Goal: Task Accomplishment & Management: Use online tool/utility

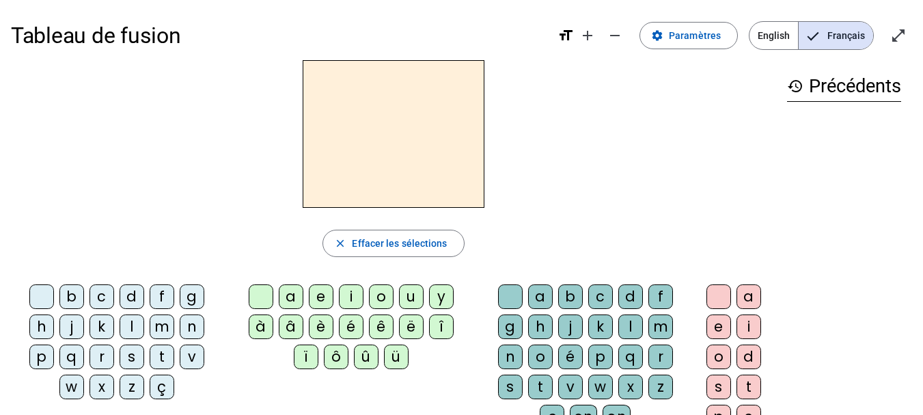
click at [162, 295] on div "f" at bounding box center [162, 296] width 25 height 25
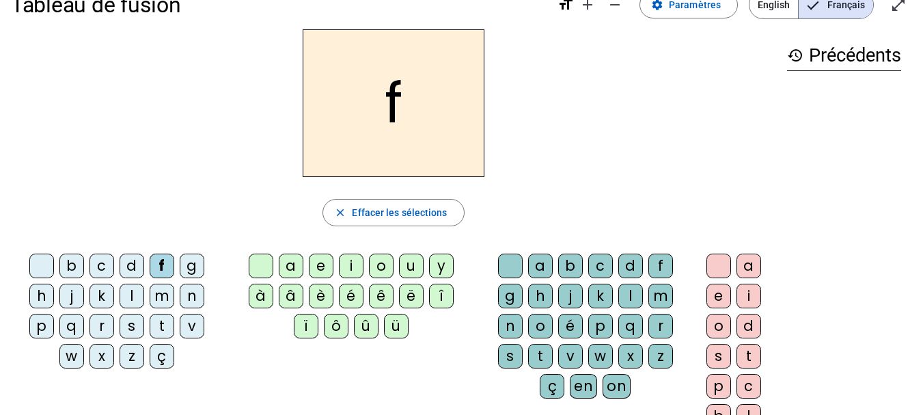
scroll to position [31, 0]
click at [662, 325] on div "r" at bounding box center [661, 325] width 25 height 25
click at [319, 293] on div "è" at bounding box center [321, 295] width 25 height 25
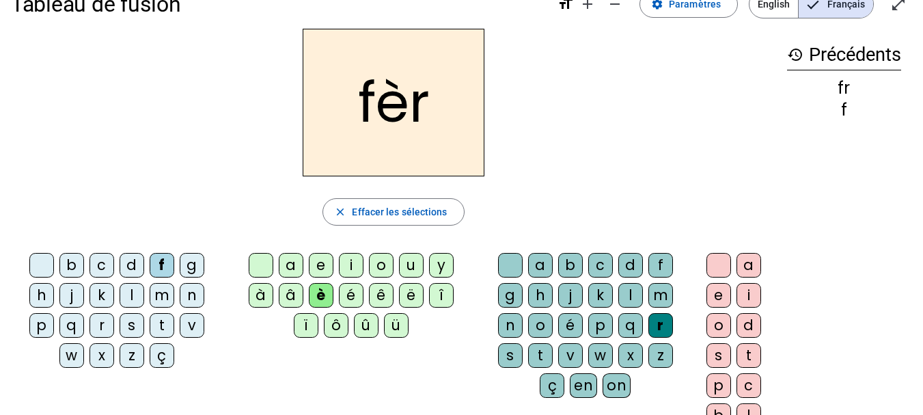
click at [457, 92] on h2 "fèr" at bounding box center [394, 103] width 182 height 148
click at [431, 95] on h2 "fèr" at bounding box center [394, 103] width 182 height 148
click at [404, 209] on span "Effacer les sélections" at bounding box center [399, 212] width 95 height 16
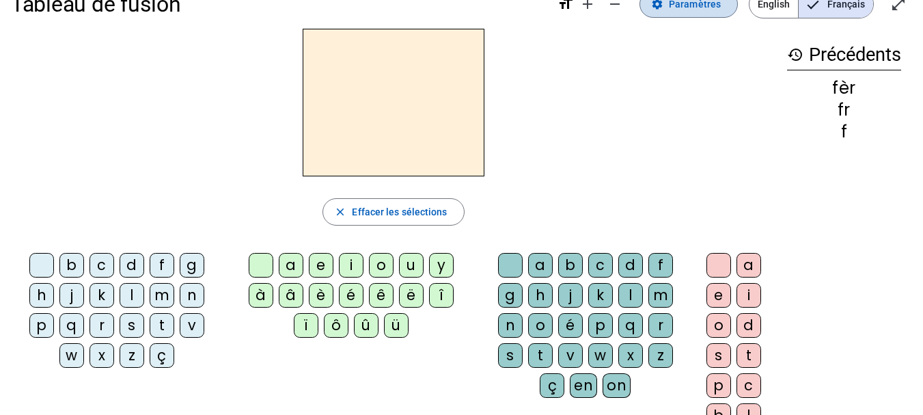
click at [699, 7] on span "Paramètres" at bounding box center [695, 4] width 52 height 16
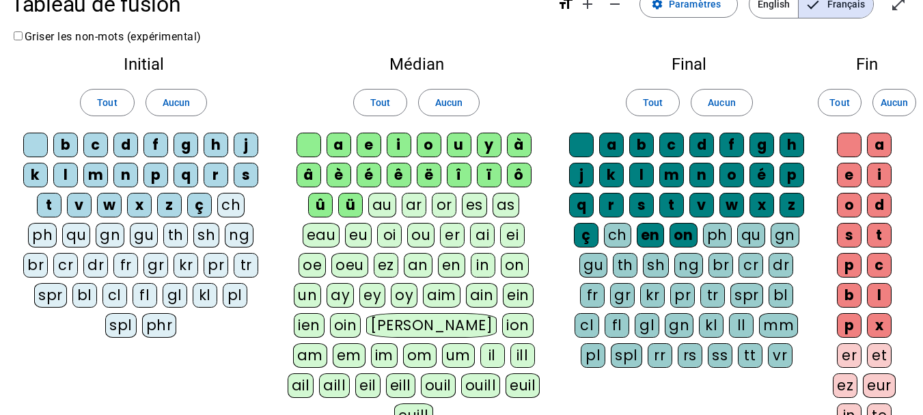
click at [124, 267] on div "fr" at bounding box center [125, 265] width 25 height 25
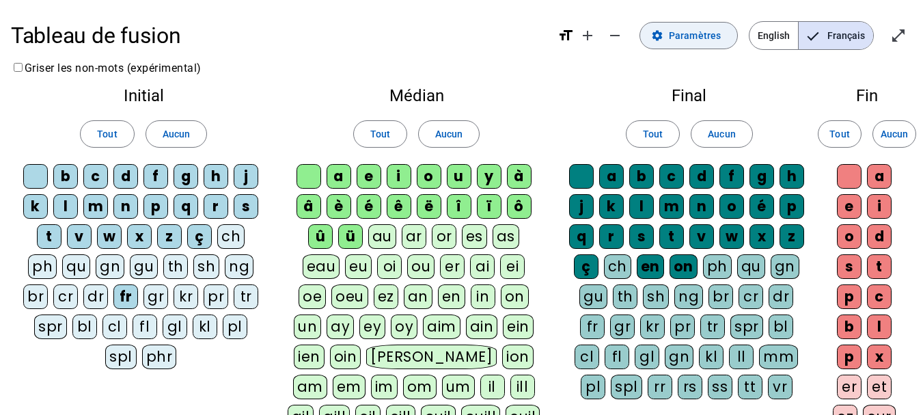
click at [701, 31] on span "Paramètres" at bounding box center [695, 35] width 52 height 16
click at [569, 39] on mat-icon "format_size" at bounding box center [566, 35] width 16 height 16
click at [828, 37] on span "Français" at bounding box center [836, 35] width 75 height 27
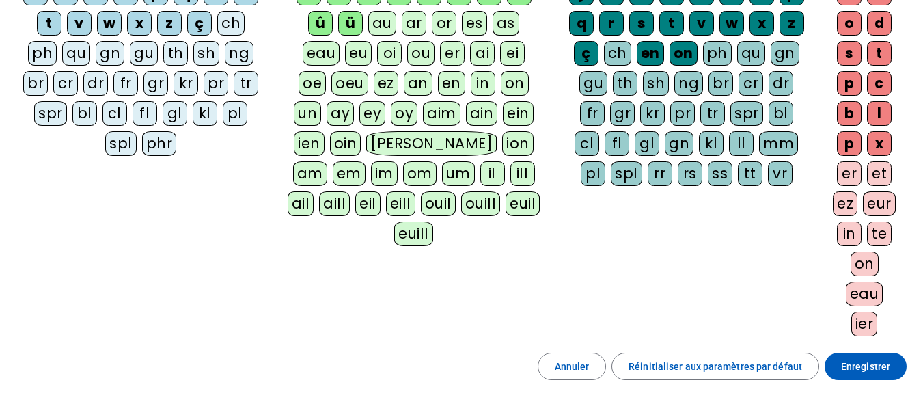
scroll to position [212, 0]
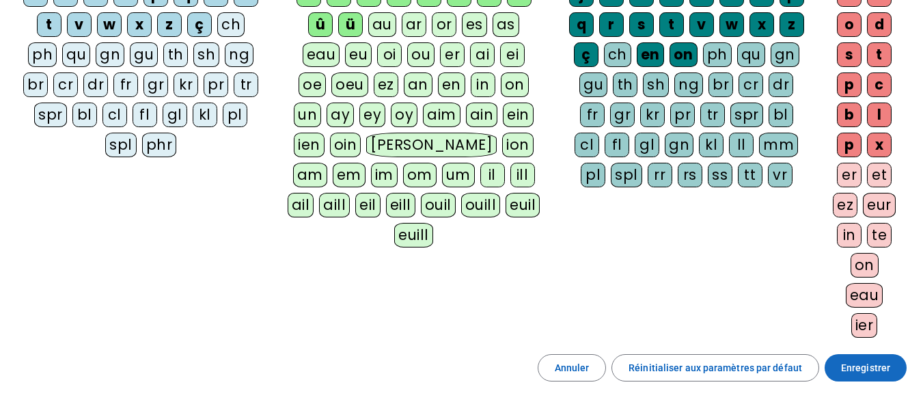
click at [865, 373] on span "Enregistrer" at bounding box center [865, 368] width 49 height 16
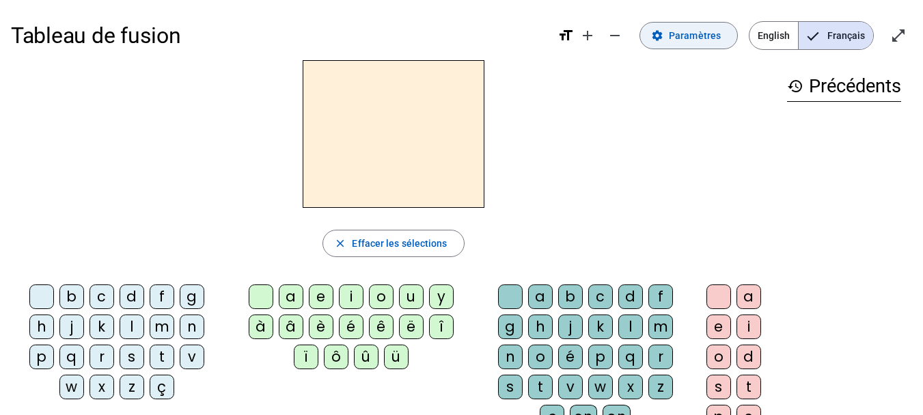
click at [694, 42] on span "Paramètres" at bounding box center [695, 35] width 52 height 16
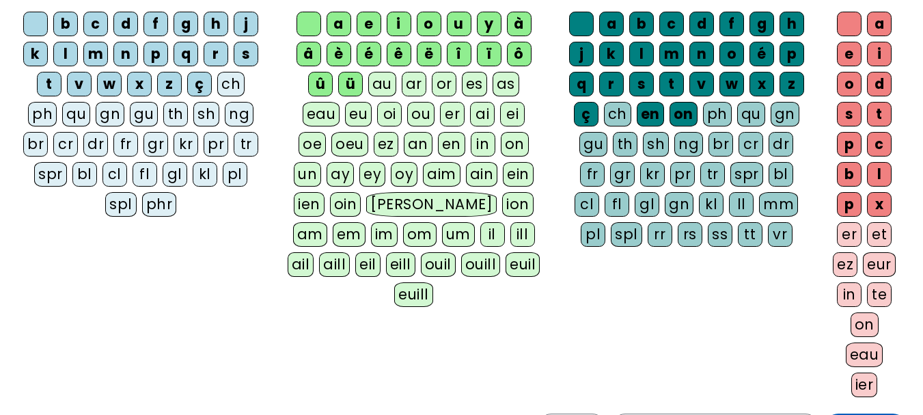
scroll to position [154, 0]
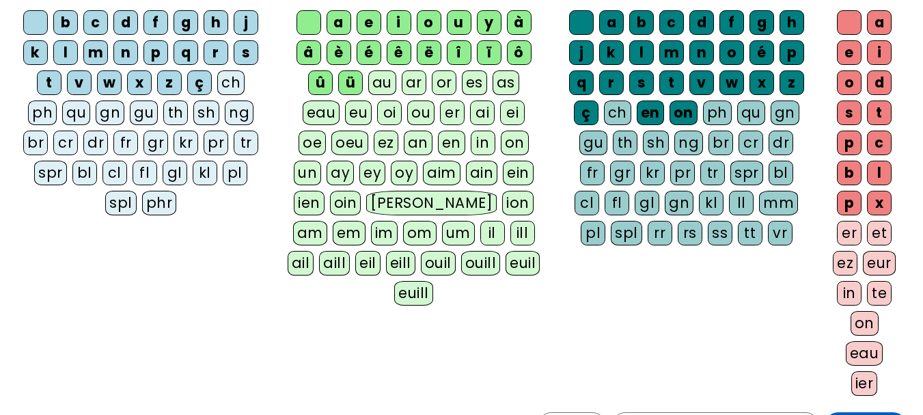
click at [126, 143] on div "fr" at bounding box center [125, 143] width 25 height 25
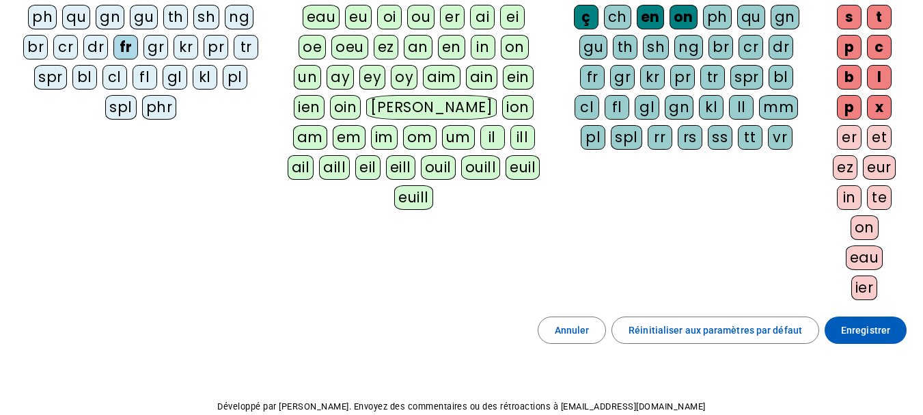
scroll to position [252, 0]
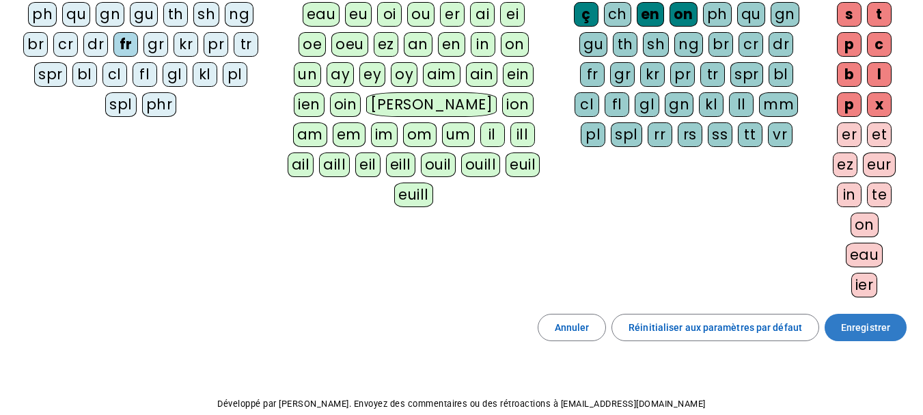
click at [854, 325] on span "Enregistrer" at bounding box center [865, 327] width 49 height 16
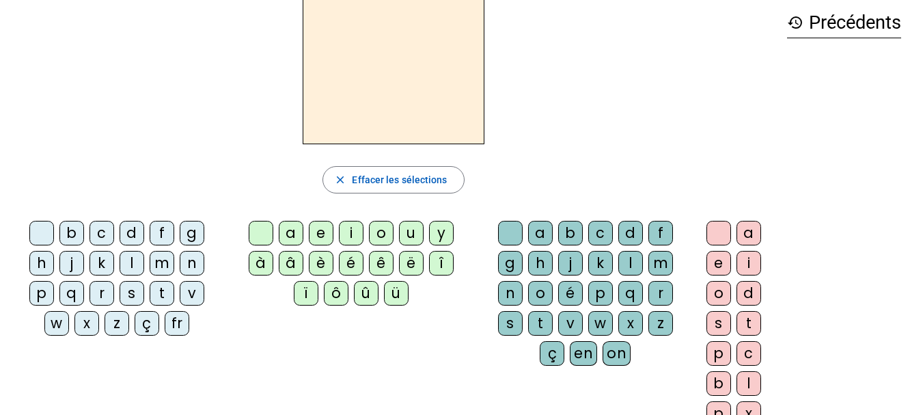
scroll to position [71, 0]
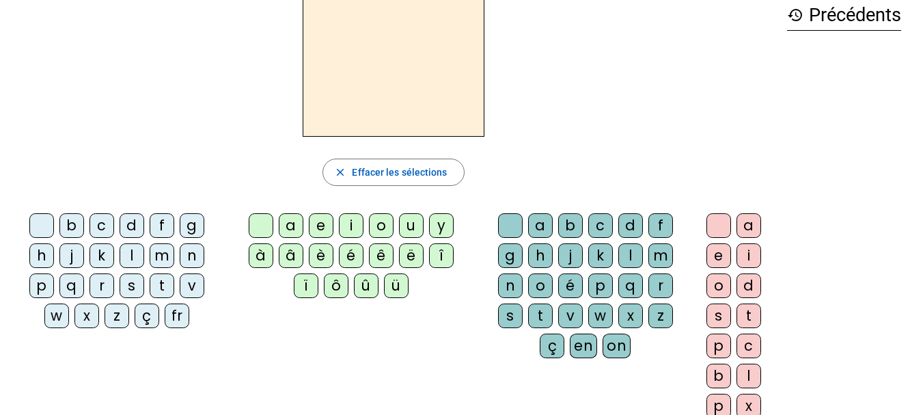
click at [174, 319] on div "fr" at bounding box center [177, 315] width 25 height 25
click at [321, 254] on div "è" at bounding box center [321, 255] width 25 height 25
click at [661, 288] on div "r" at bounding box center [661, 285] width 25 height 25
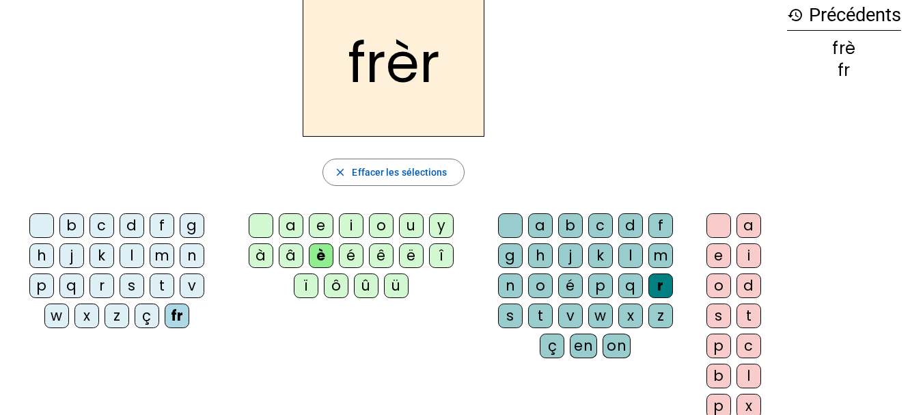
click at [722, 256] on div "e" at bounding box center [719, 255] width 25 height 25
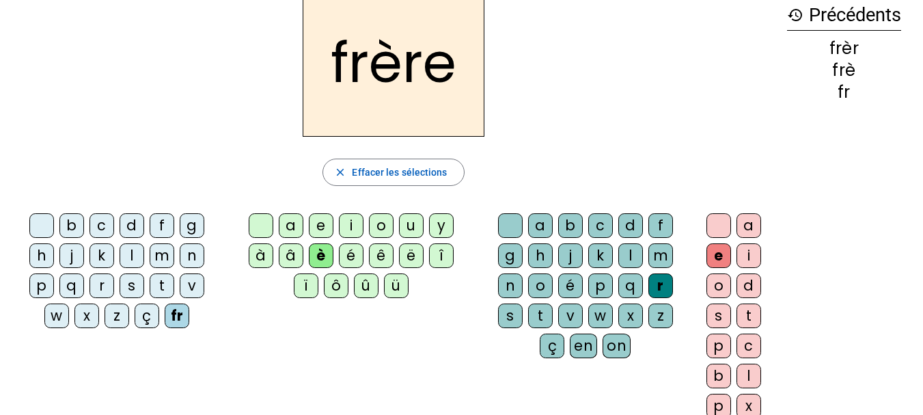
click at [51, 287] on div "p" at bounding box center [41, 285] width 25 height 25
click at [182, 315] on div "fr" at bounding box center [177, 315] width 25 height 25
click at [42, 285] on div "p" at bounding box center [41, 285] width 25 height 25
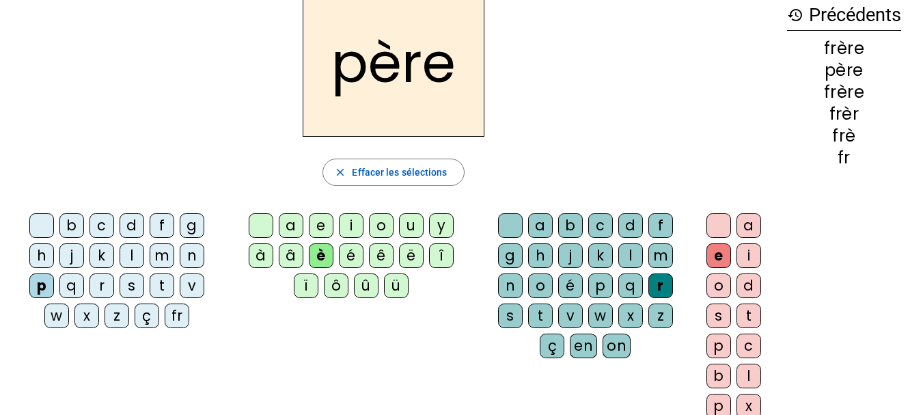
click at [170, 260] on div "m" at bounding box center [162, 255] width 25 height 25
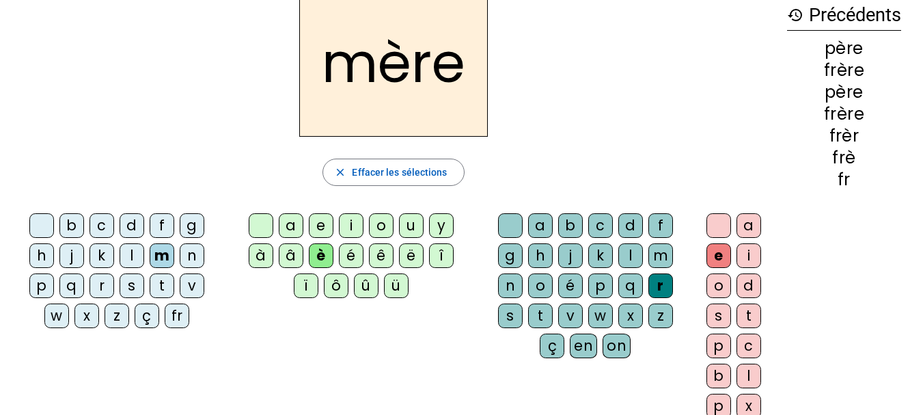
click at [170, 260] on div "m" at bounding box center [162, 255] width 25 height 25
click at [197, 221] on div "g" at bounding box center [192, 225] width 25 height 25
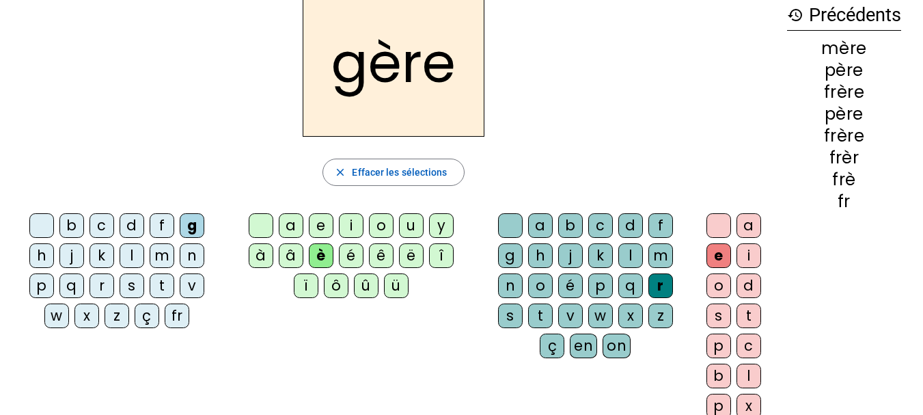
click at [294, 222] on div "a" at bounding box center [291, 225] width 25 height 25
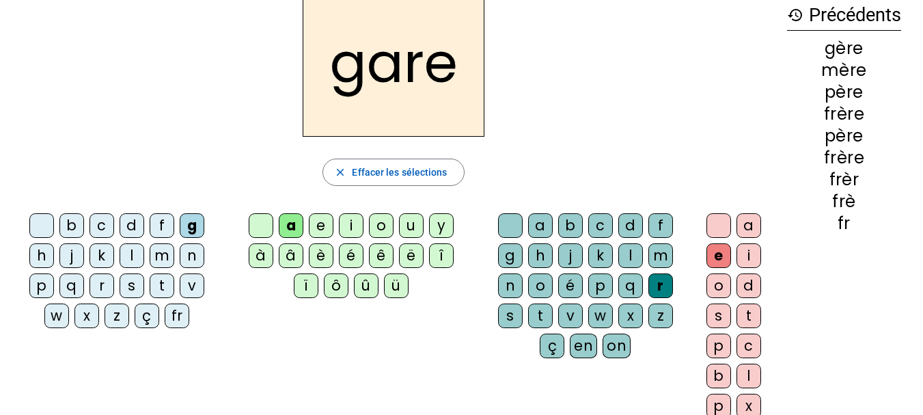
click at [503, 260] on div "g" at bounding box center [510, 255] width 25 height 25
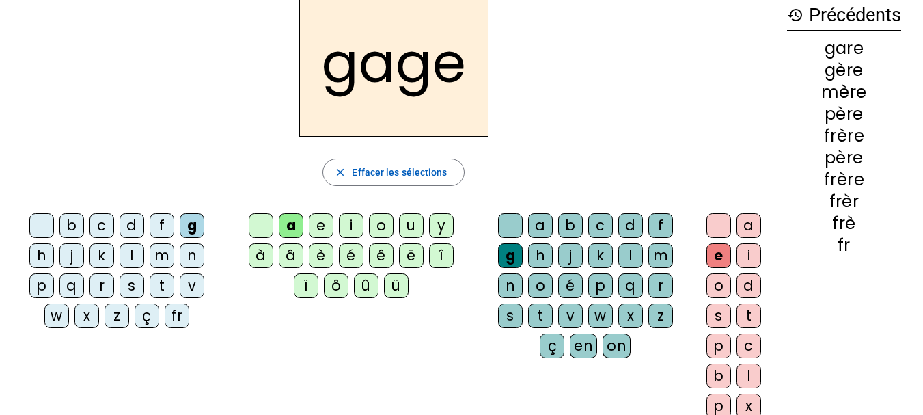
click at [134, 286] on div "s" at bounding box center [132, 285] width 25 height 25
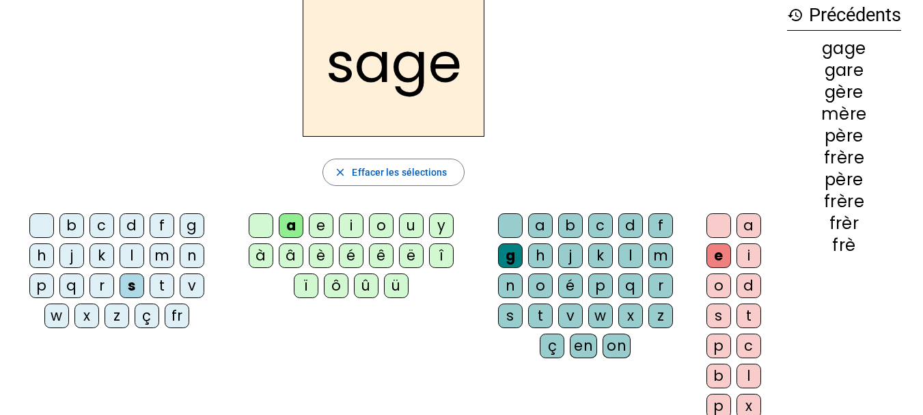
click at [36, 285] on div "p" at bounding box center [41, 285] width 25 height 25
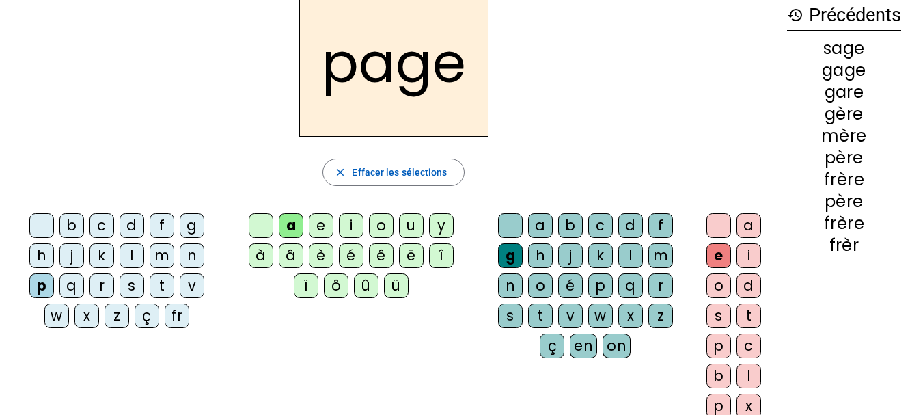
click at [355, 230] on div "i" at bounding box center [351, 225] width 25 height 25
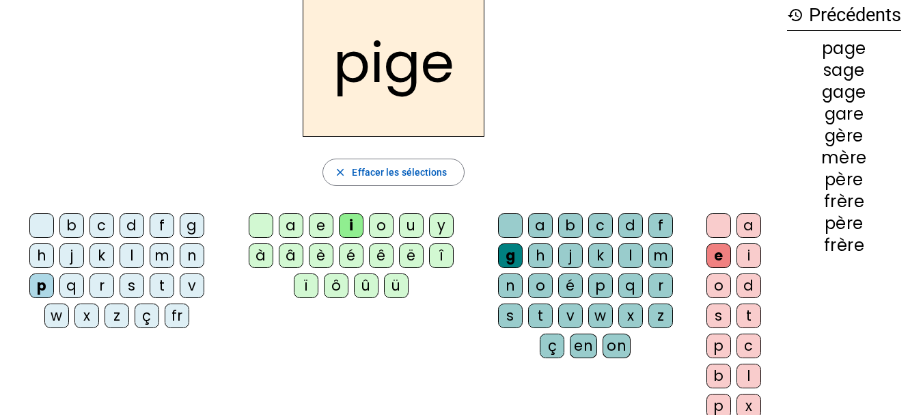
click at [163, 230] on div "f" at bounding box center [162, 225] width 25 height 25
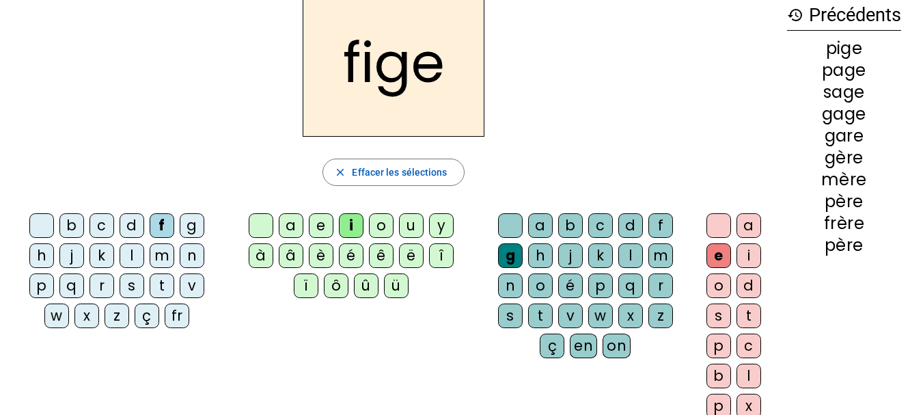
click at [627, 319] on div "x" at bounding box center [631, 315] width 25 height 25
